Goal: Task Accomplishment & Management: Manage account settings

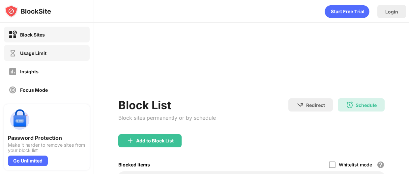
click at [37, 52] on div "Usage Limit" at bounding box center [33, 53] width 26 height 6
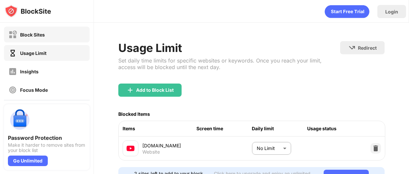
click at [44, 38] on div "Block Sites" at bounding box center [27, 35] width 36 height 8
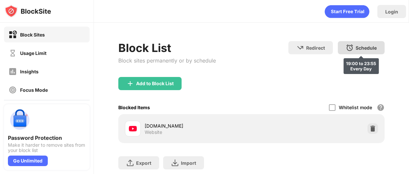
click at [363, 46] on div "Schedule" at bounding box center [365, 48] width 21 height 6
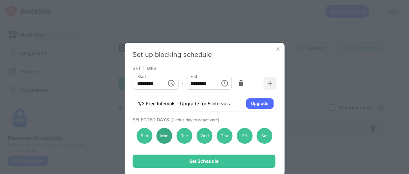
click at [164, 136] on div "Mon" at bounding box center [164, 136] width 16 height 16
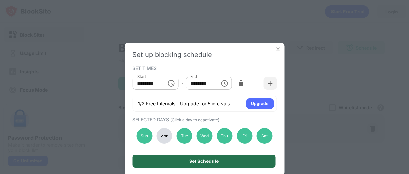
click at [220, 161] on div "Set Schedule" at bounding box center [203, 161] width 143 height 13
